Goal: Information Seeking & Learning: Learn about a topic

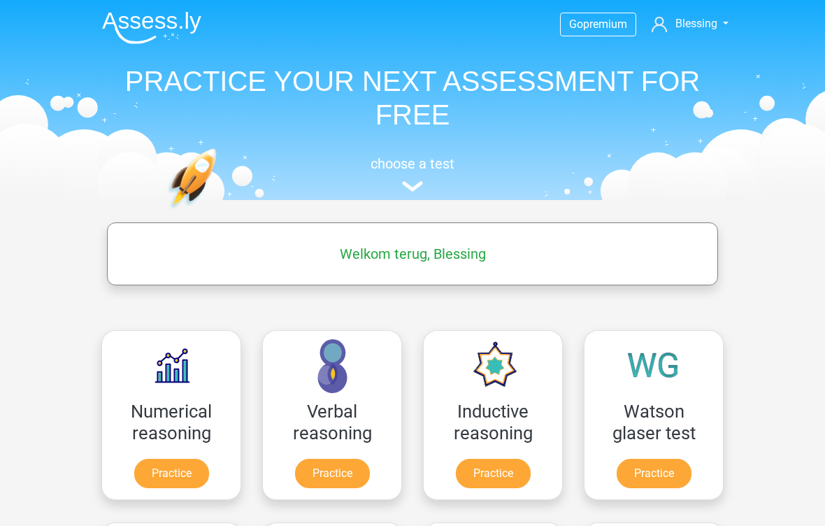
scroll to position [67, 0]
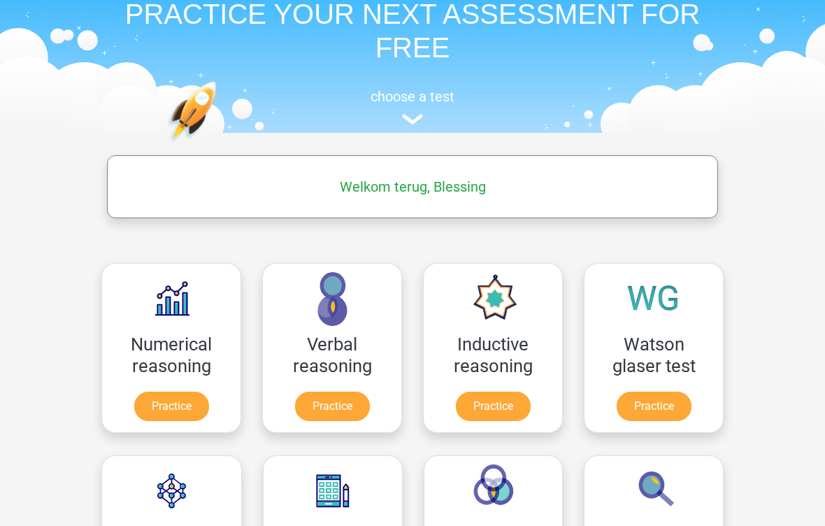
click at [644, 418] on link "Practice" at bounding box center [653, 405] width 75 height 29
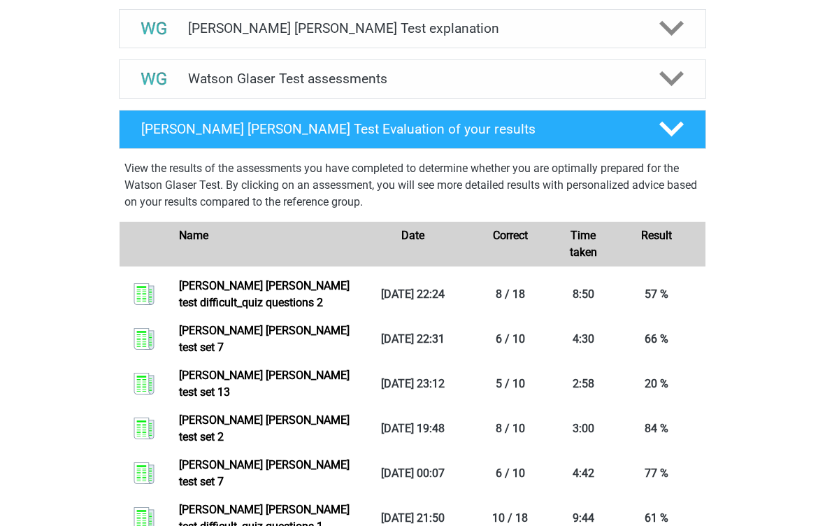
scroll to position [815, 0]
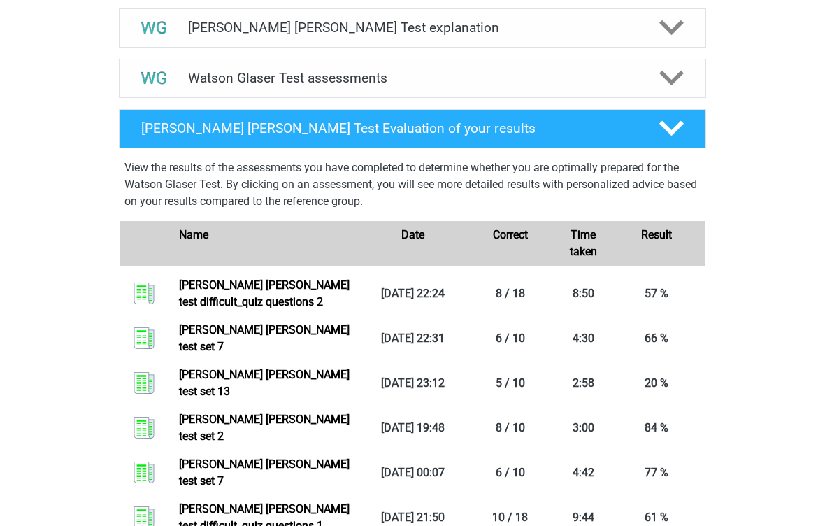
click at [339, 353] on link "Watson glaser test set 7" at bounding box center [264, 338] width 171 height 30
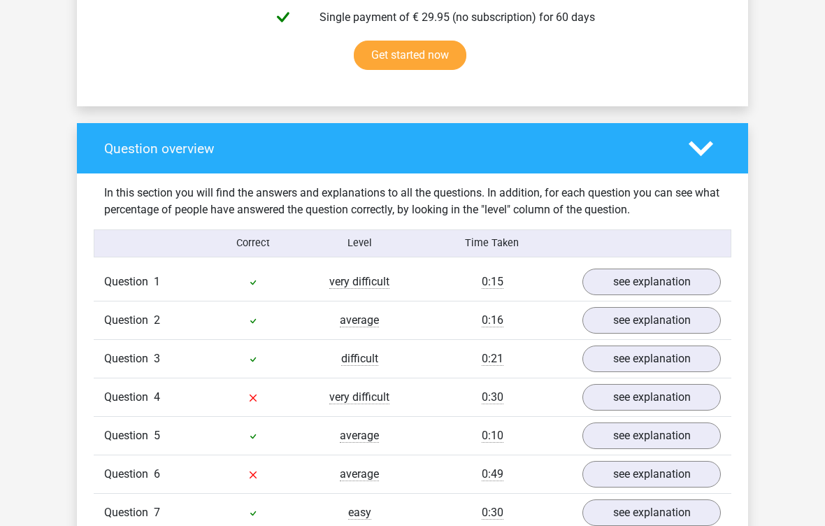
scroll to position [837, 0]
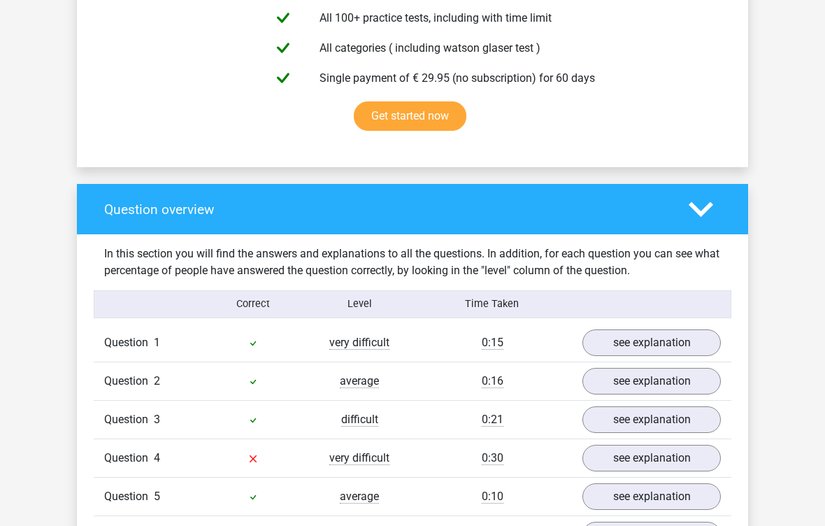
click at [435, 102] on link "Get started now" at bounding box center [410, 115] width 113 height 29
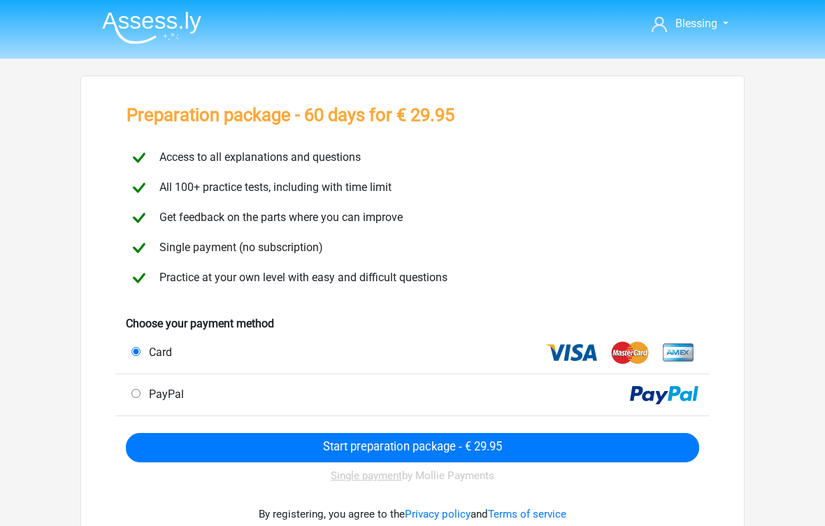
scroll to position [16, 0]
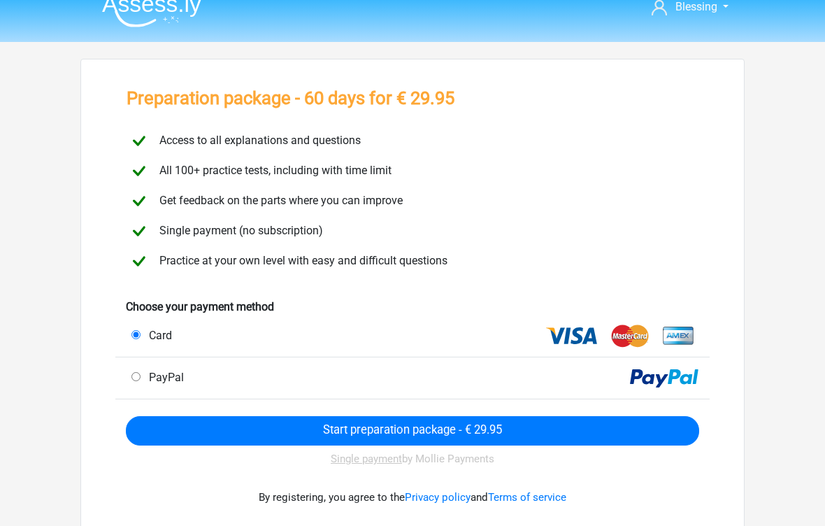
click at [308, 436] on input "Start preparation package - € 29.95" at bounding box center [412, 431] width 573 height 29
click at [309, 428] on input "Start preparation package - € 29.95" at bounding box center [412, 430] width 573 height 29
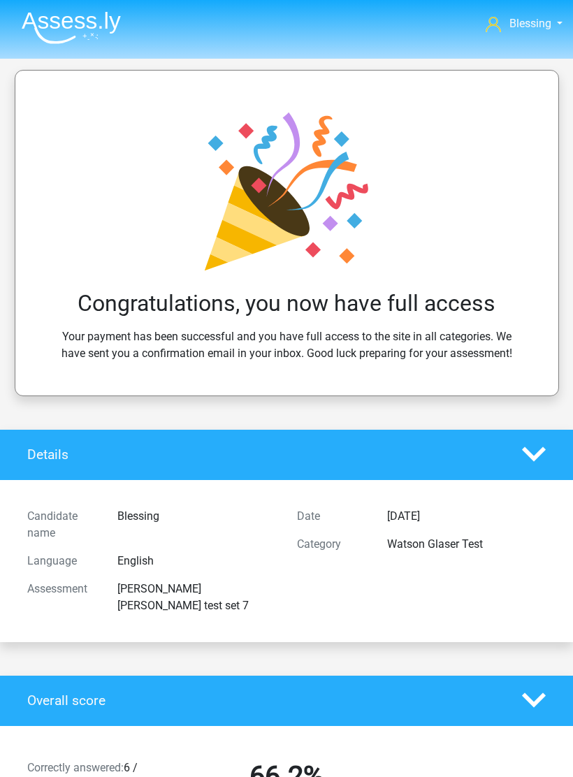
click at [71, 38] on img at bounding box center [71, 27] width 99 height 33
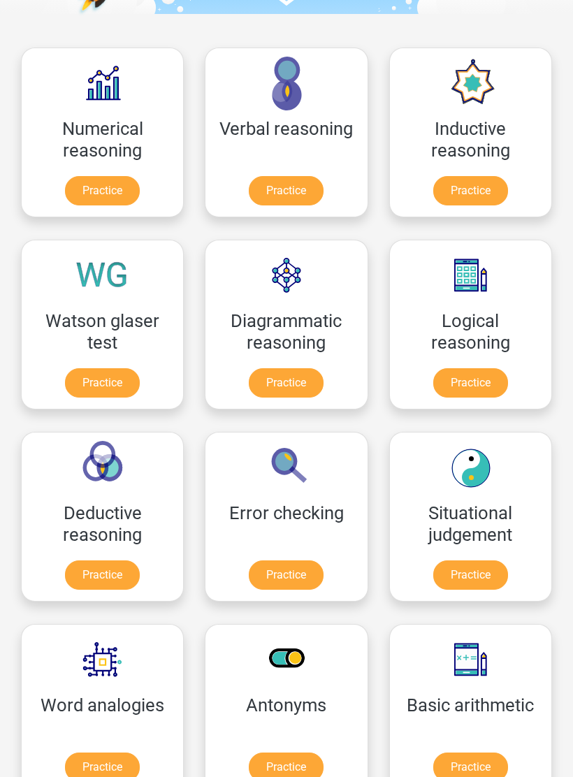
scroll to position [188, 0]
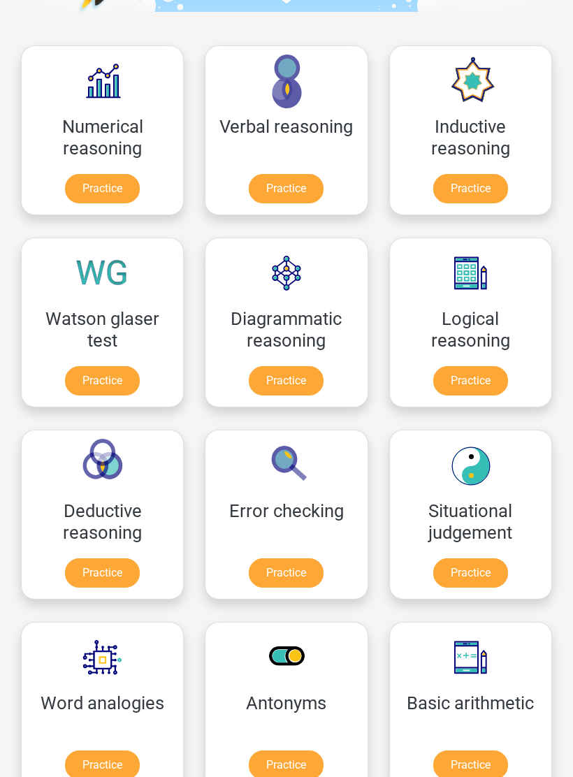
click at [297, 203] on link "Practice" at bounding box center [286, 188] width 75 height 29
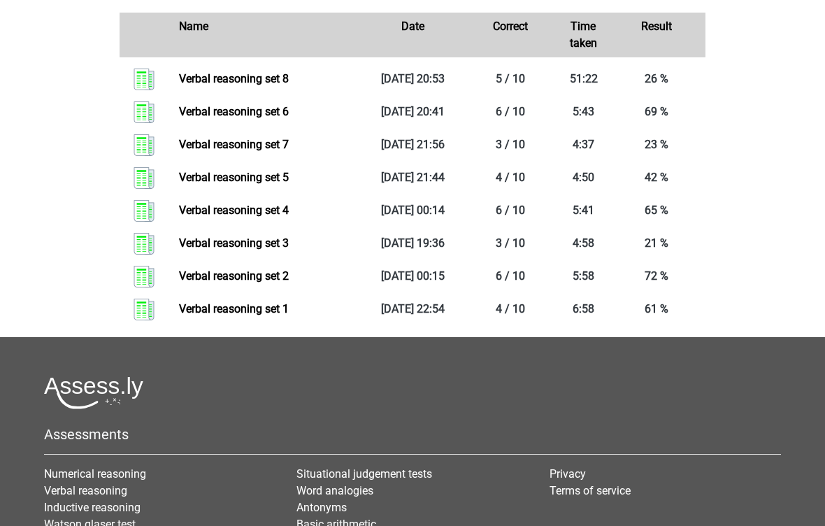
scroll to position [712, 0]
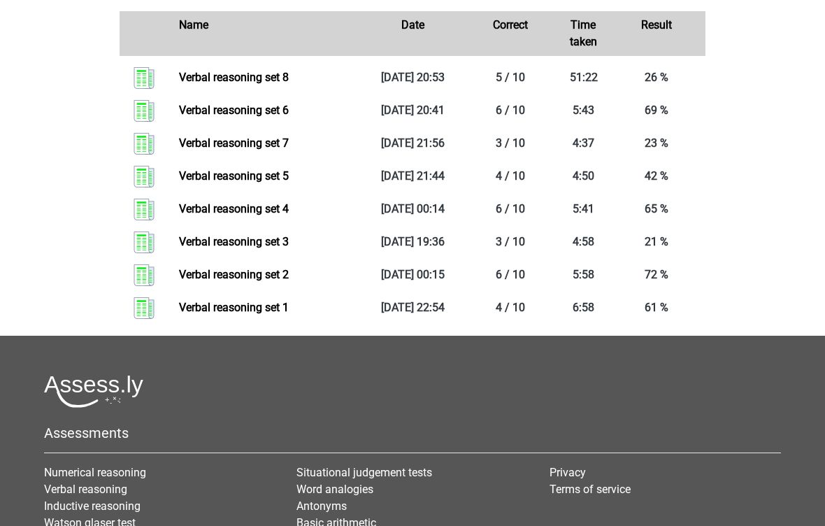
click at [289, 85] on link "Verbal reasoning set 8" at bounding box center [234, 77] width 110 height 13
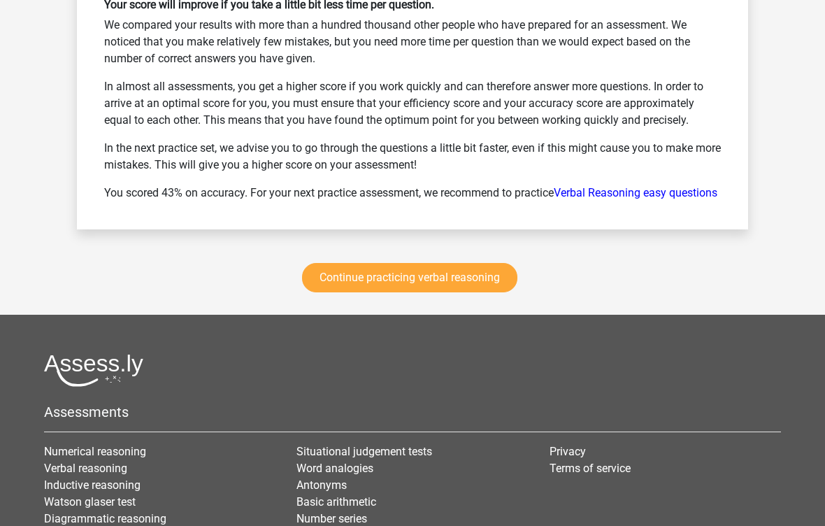
scroll to position [1887, 0]
click at [500, 293] on link "Continue practicing verbal reasoning" at bounding box center [409, 277] width 215 height 29
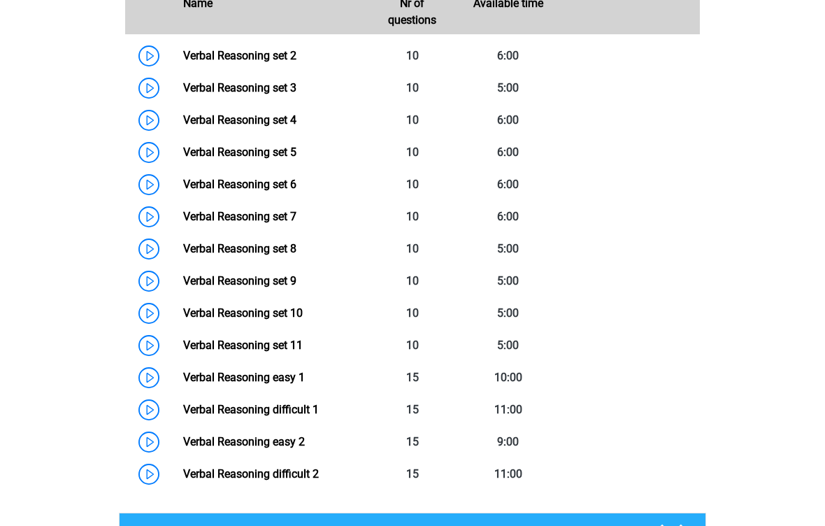
scroll to position [684, 0]
click at [296, 94] on link "Verbal Reasoning set 3" at bounding box center [239, 87] width 113 height 13
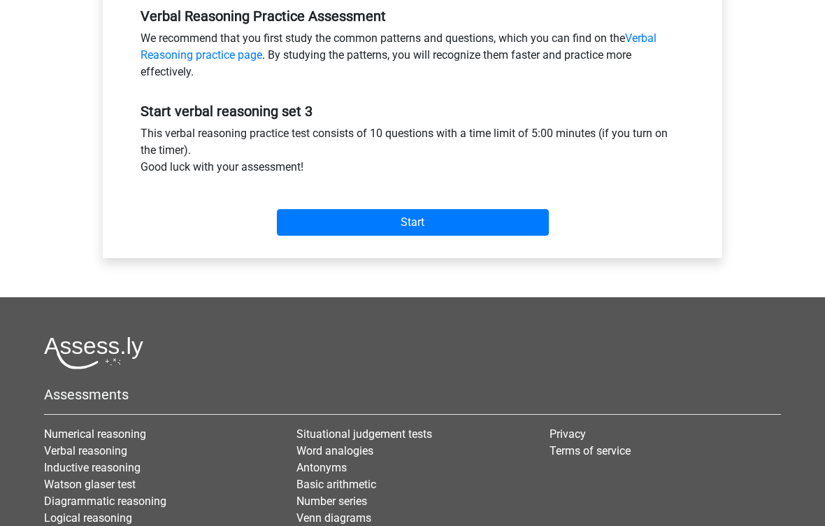
scroll to position [436, 0]
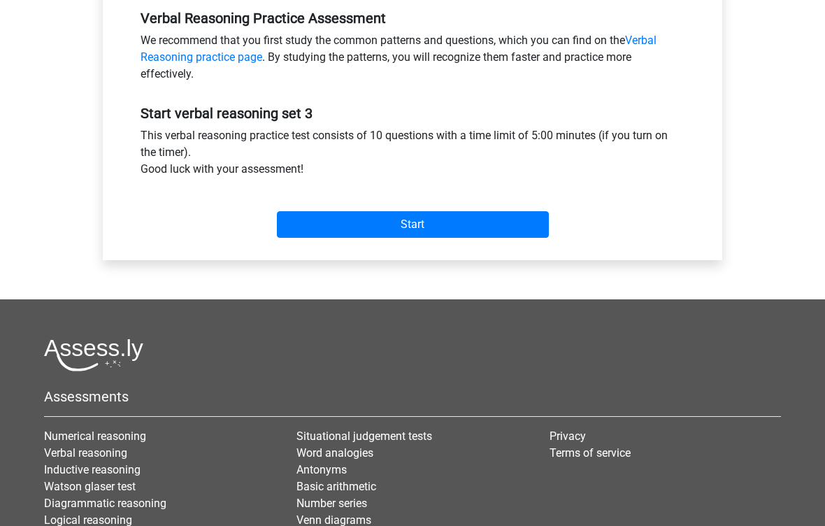
click at [470, 231] on input "Start" at bounding box center [413, 224] width 272 height 27
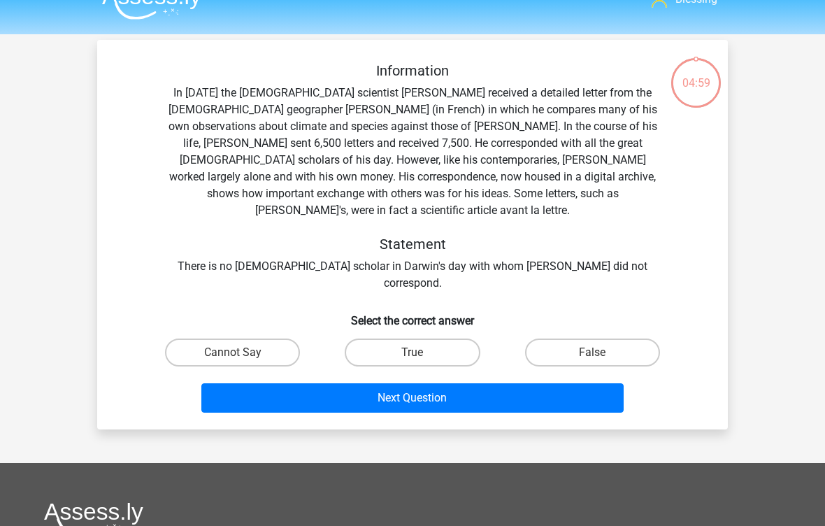
scroll to position [24, 0]
click at [554, 338] on label "False" at bounding box center [592, 352] width 135 height 28
click at [592, 352] on input "False" at bounding box center [596, 356] width 9 height 9
radio input "true"
click at [501, 383] on button "Next Question" at bounding box center [412, 397] width 423 height 29
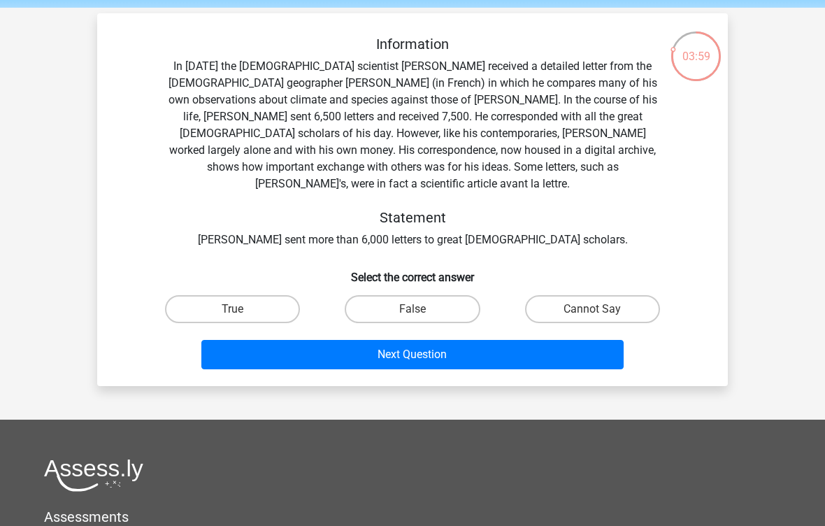
scroll to position [49, 0]
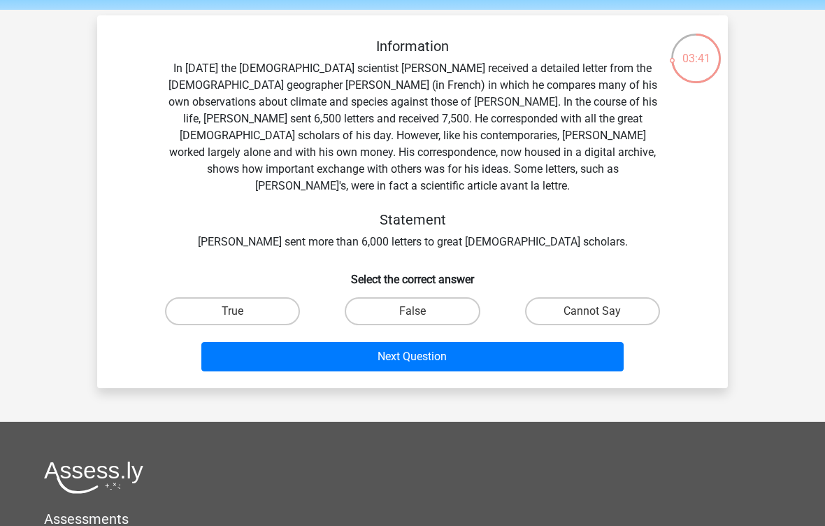
click at [262, 307] on label "True" at bounding box center [232, 311] width 135 height 28
click at [242, 311] on input "True" at bounding box center [237, 315] width 9 height 9
radio input "true"
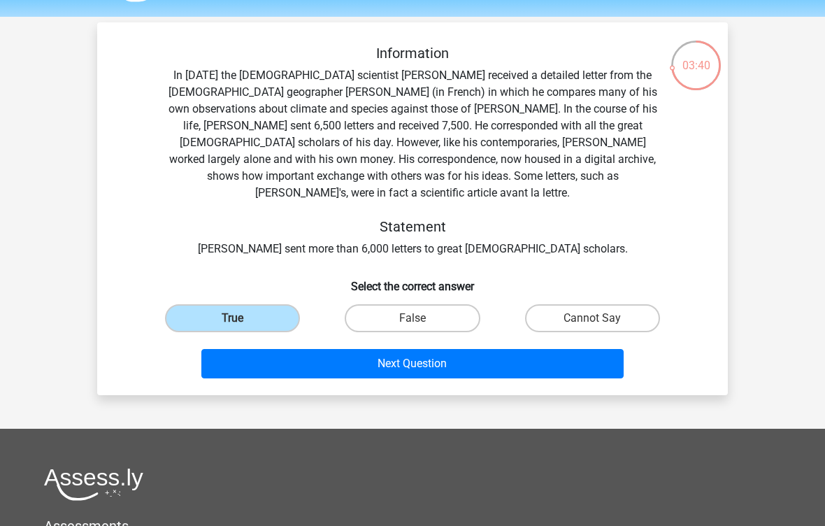
scroll to position [43, 0]
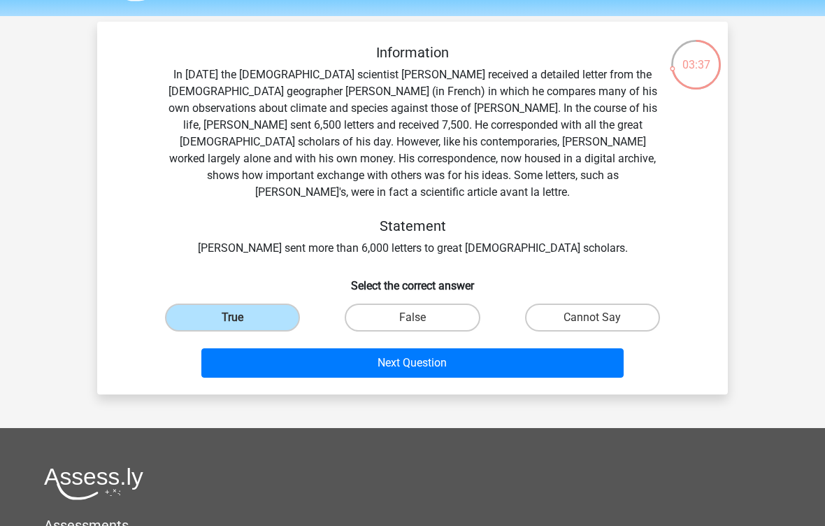
click at [510, 348] on button "Next Question" at bounding box center [412, 362] width 423 height 29
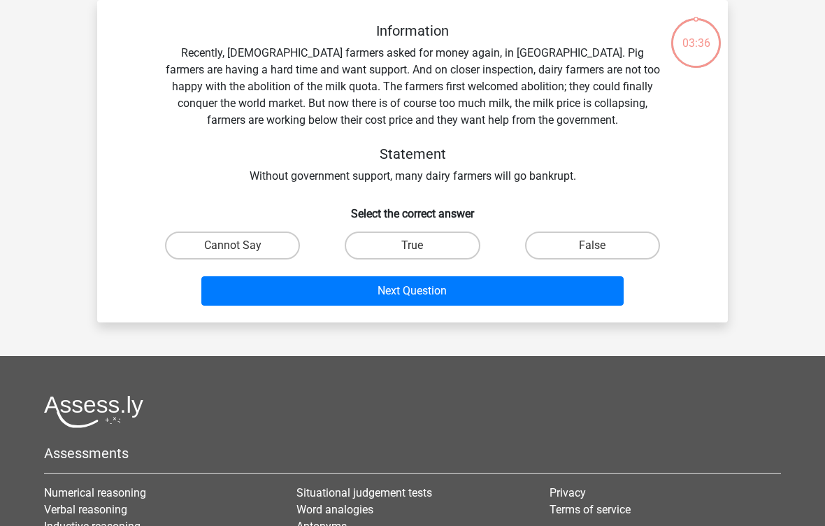
scroll to position [45, 0]
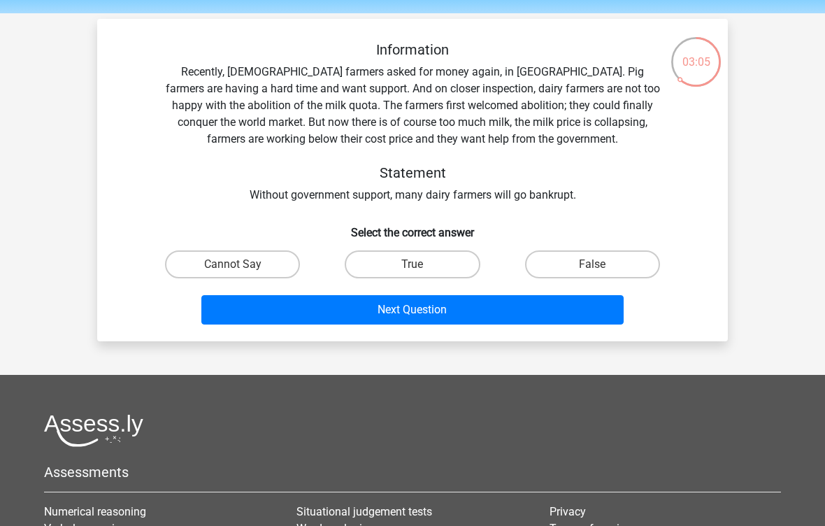
click at [274, 271] on label "Cannot Say" at bounding box center [232, 264] width 135 height 28
click at [242, 271] on input "Cannot Say" at bounding box center [237, 268] width 9 height 9
radio input "true"
click at [553, 319] on button "Next Question" at bounding box center [412, 309] width 423 height 29
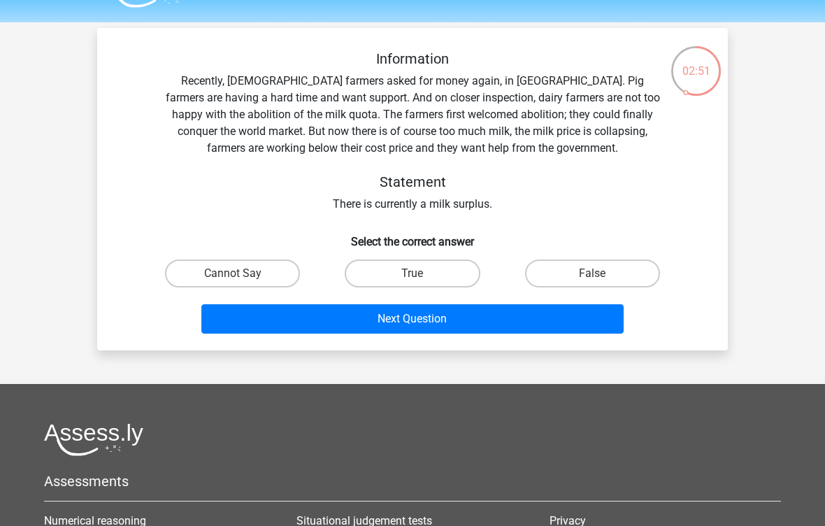
scroll to position [36, 0]
click at [442, 279] on label "True" at bounding box center [412, 273] width 135 height 28
click at [421, 279] on input "True" at bounding box center [416, 277] width 9 height 9
radio input "true"
click at [514, 322] on button "Next Question" at bounding box center [412, 318] width 423 height 29
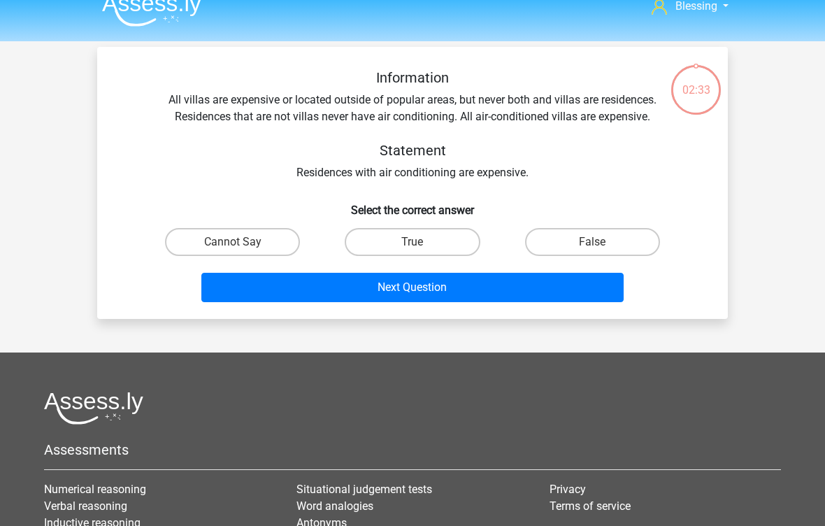
scroll to position [17, 0]
click at [454, 237] on label "True" at bounding box center [412, 242] width 135 height 28
click at [421, 242] on input "True" at bounding box center [416, 246] width 9 height 9
radio input "true"
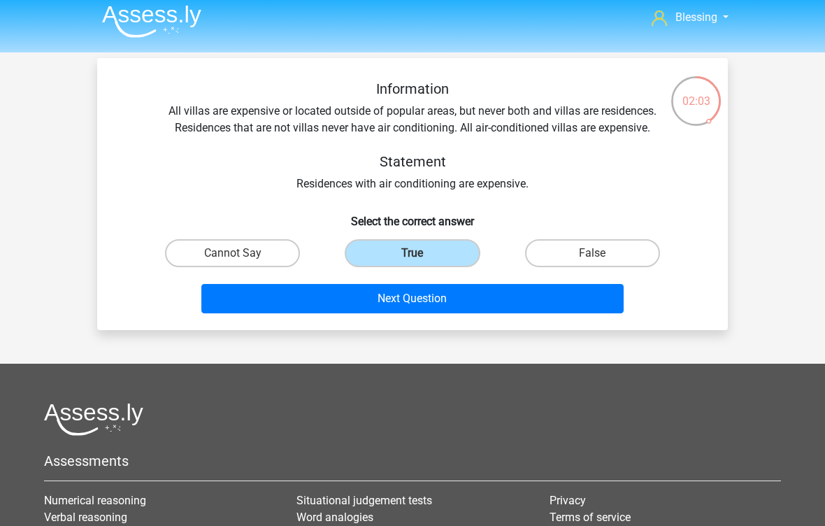
scroll to position [6, 0]
click at [592, 305] on button "Next Question" at bounding box center [412, 298] width 423 height 29
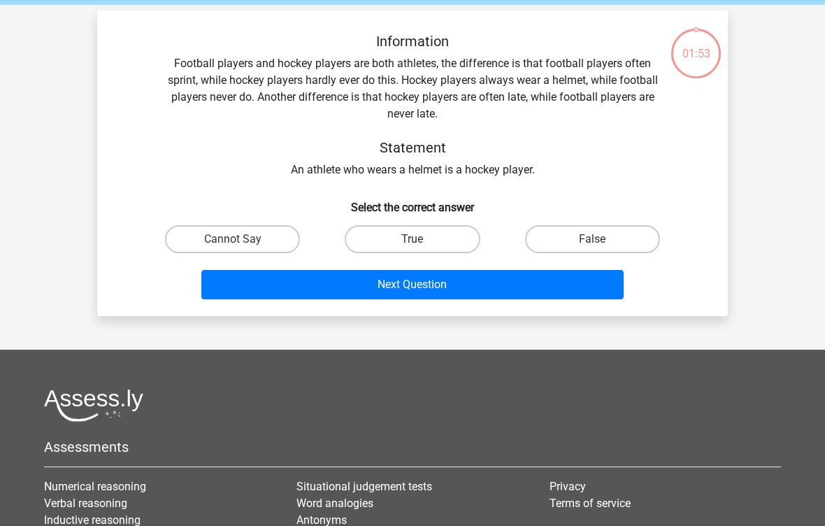
scroll to position [46, 0]
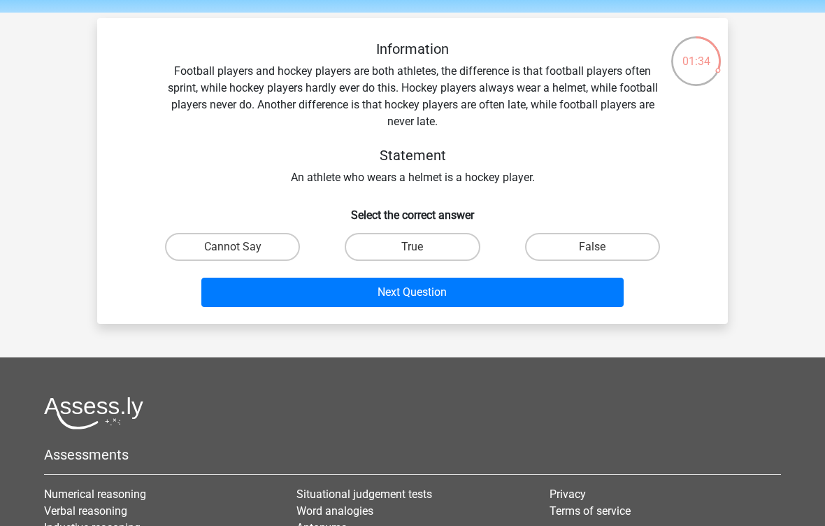
click at [270, 243] on label "Cannot Say" at bounding box center [232, 247] width 135 height 28
click at [242, 247] on input "Cannot Say" at bounding box center [237, 251] width 9 height 9
radio input "true"
click at [266, 306] on button "Next Question" at bounding box center [412, 291] width 423 height 29
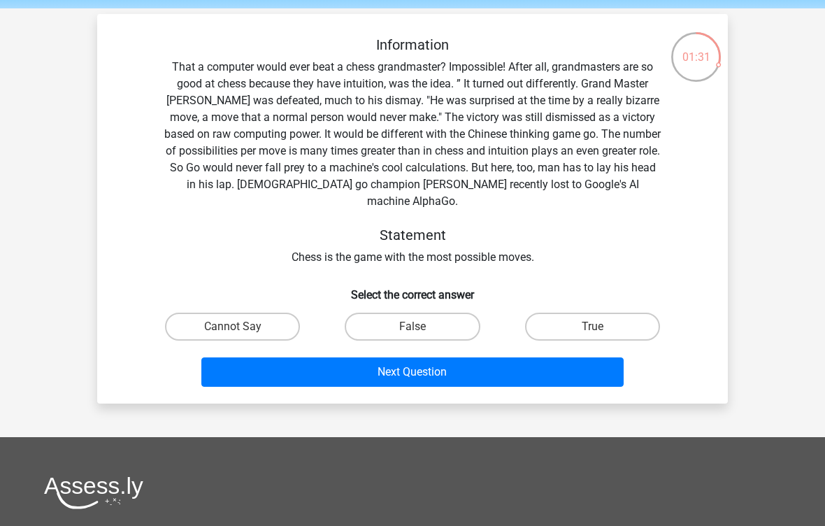
scroll to position [50, 0]
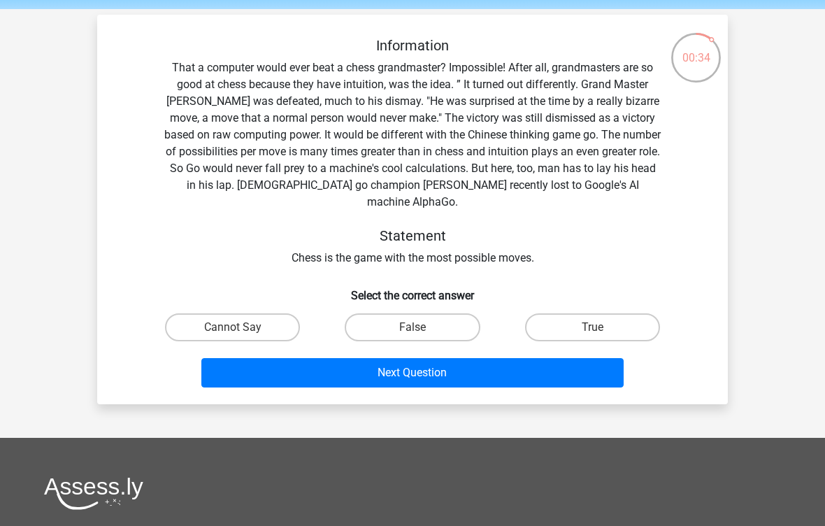
click at [597, 327] on input "True" at bounding box center [596, 331] width 9 height 9
radio input "true"
click at [592, 358] on button "Next Question" at bounding box center [412, 372] width 423 height 29
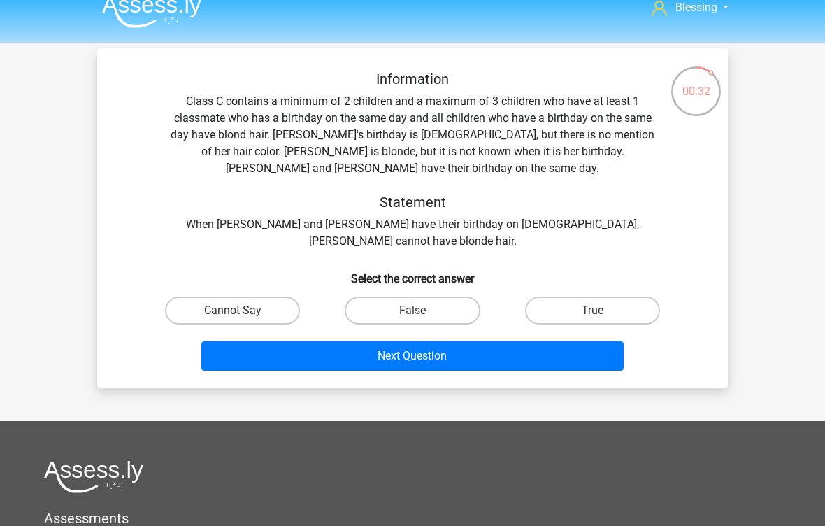
scroll to position [0, 0]
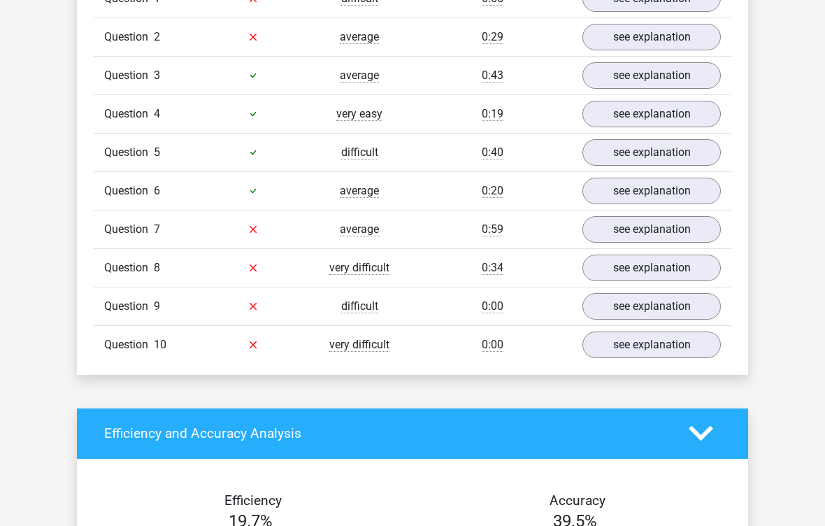
scroll to position [949, 0]
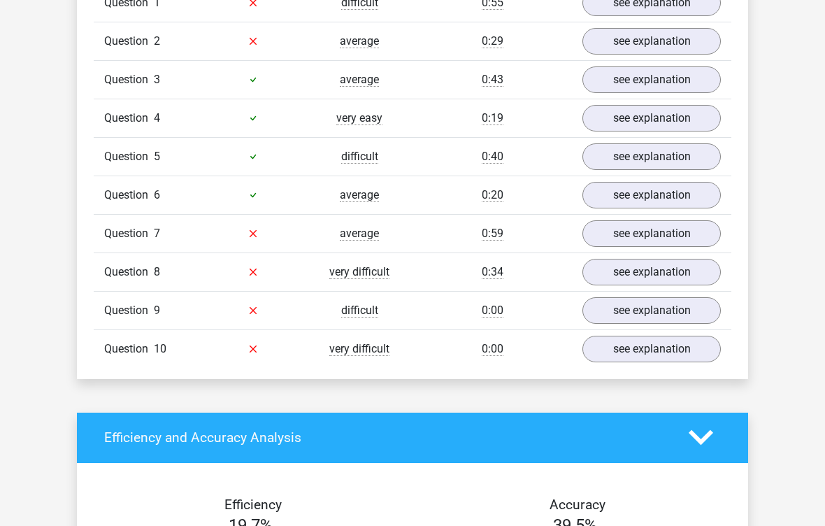
click at [600, 236] on link "see explanation" at bounding box center [651, 233] width 138 height 27
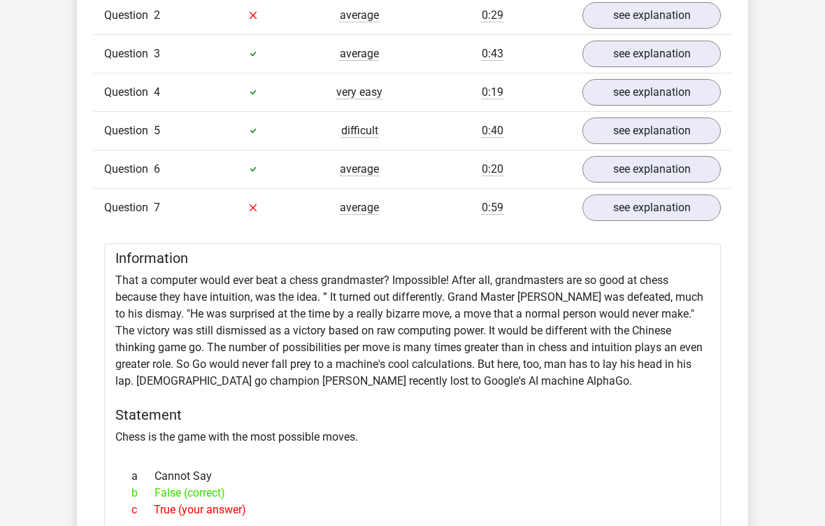
scroll to position [978, 0]
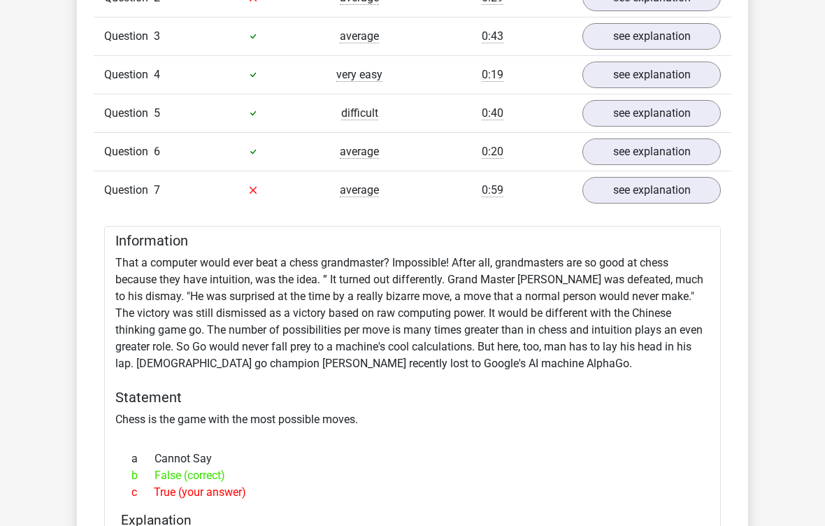
click at [653, 194] on link "see explanation" at bounding box center [651, 191] width 138 height 27
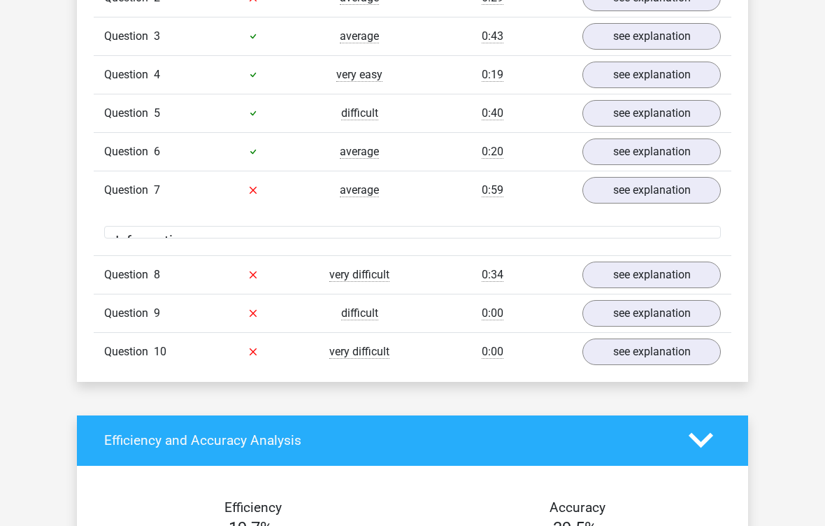
scroll to position [992, 0]
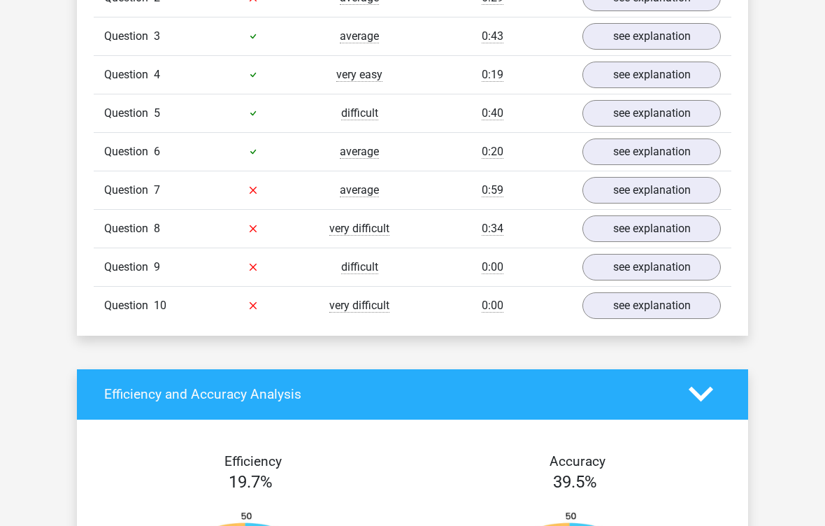
click at [629, 237] on link "see explanation" at bounding box center [651, 228] width 138 height 27
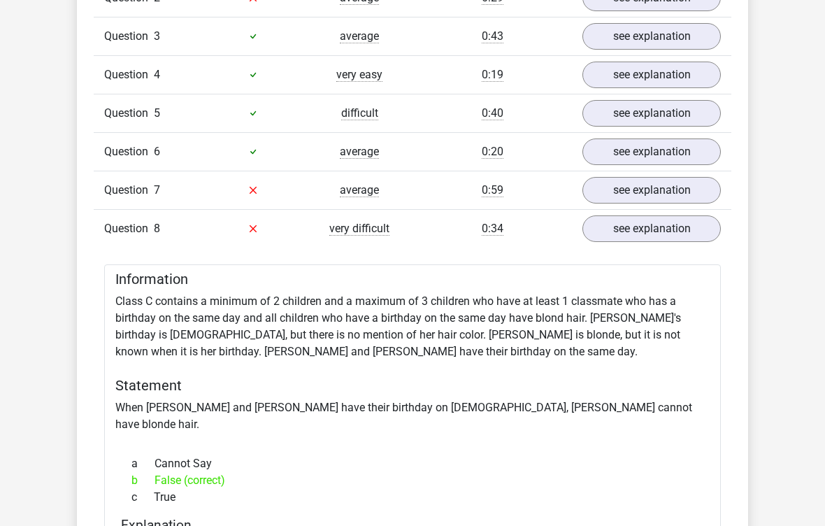
click at [638, 235] on link "see explanation" at bounding box center [651, 228] width 138 height 27
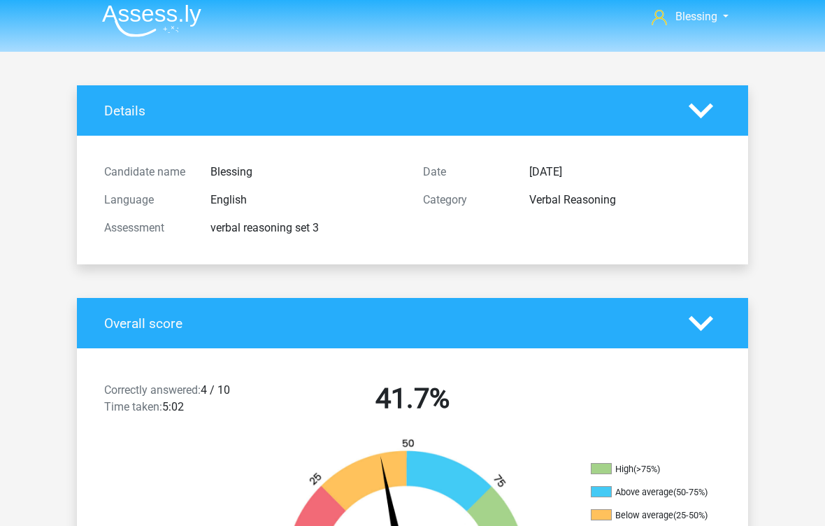
scroll to position [0, 0]
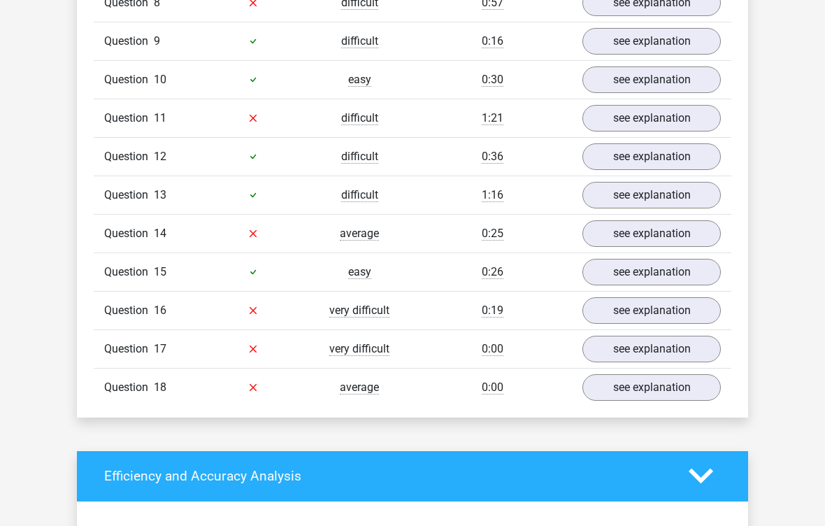
scroll to position [1301, 0]
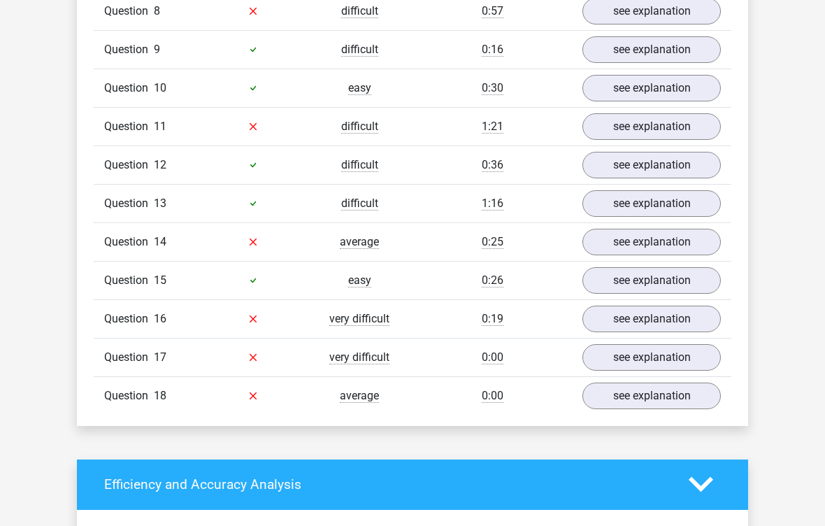
click at [633, 246] on link "see explanation" at bounding box center [651, 242] width 138 height 27
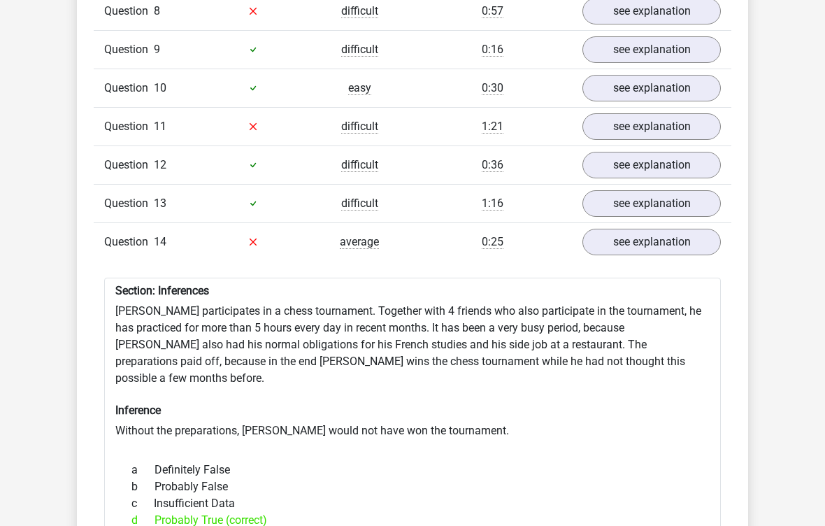
click at [635, 243] on link "see explanation" at bounding box center [651, 242] width 138 height 27
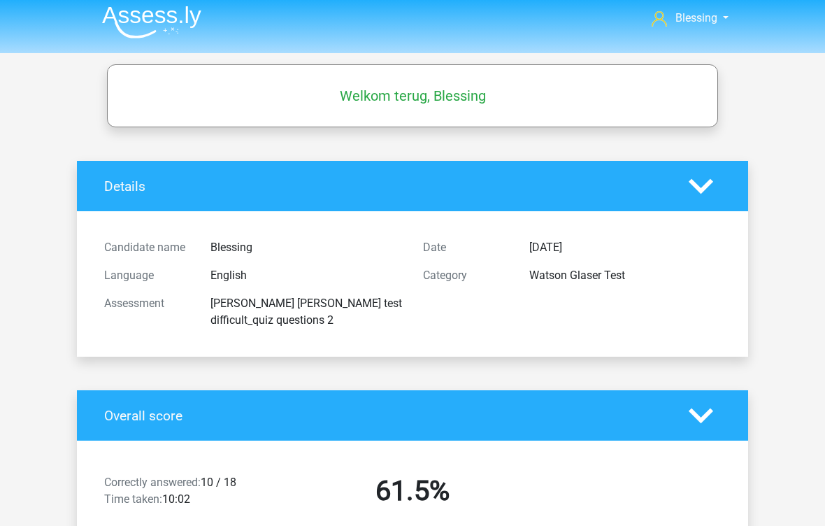
scroll to position [0, 0]
